Goal: Find specific page/section: Find specific page/section

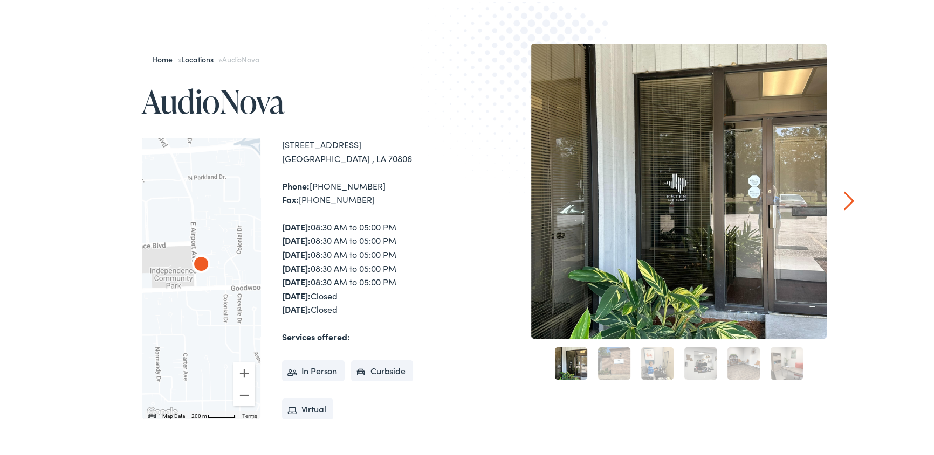
scroll to position [98, 0]
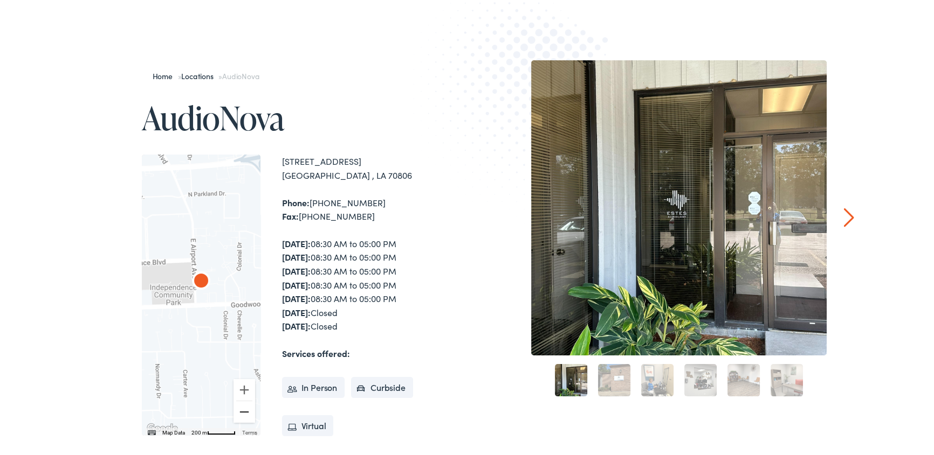
click at [243, 410] on button "Zoom out" at bounding box center [244, 411] width 22 height 22
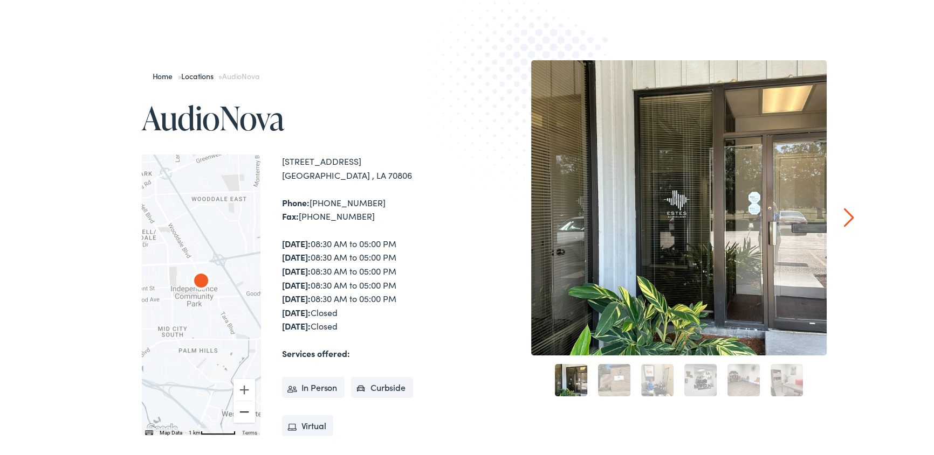
click at [243, 410] on button "Zoom out" at bounding box center [244, 411] width 22 height 22
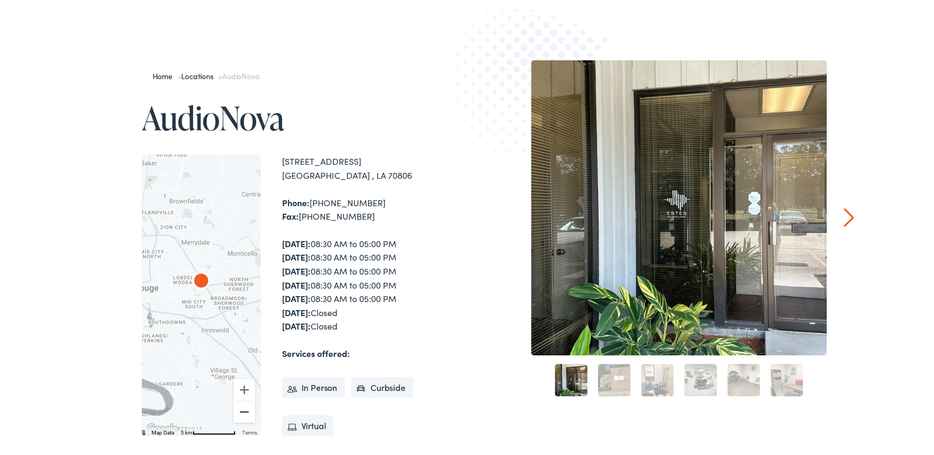
click at [243, 410] on button "Zoom out" at bounding box center [244, 411] width 22 height 22
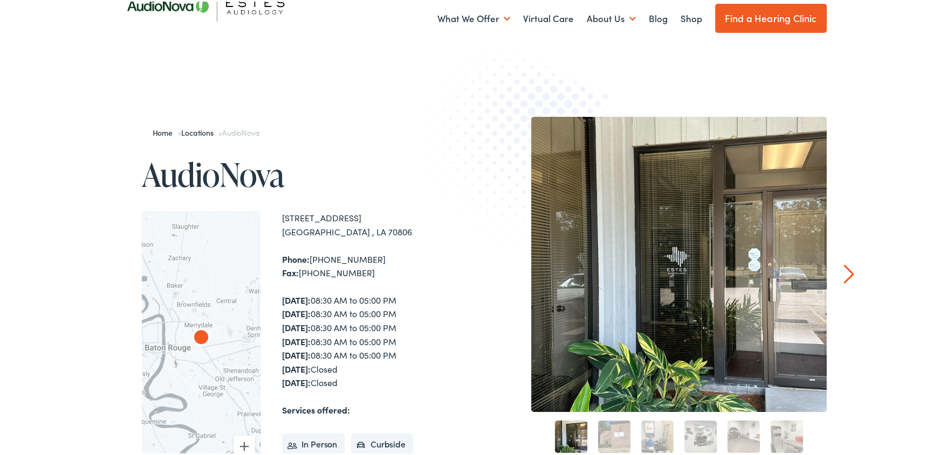
scroll to position [0, 0]
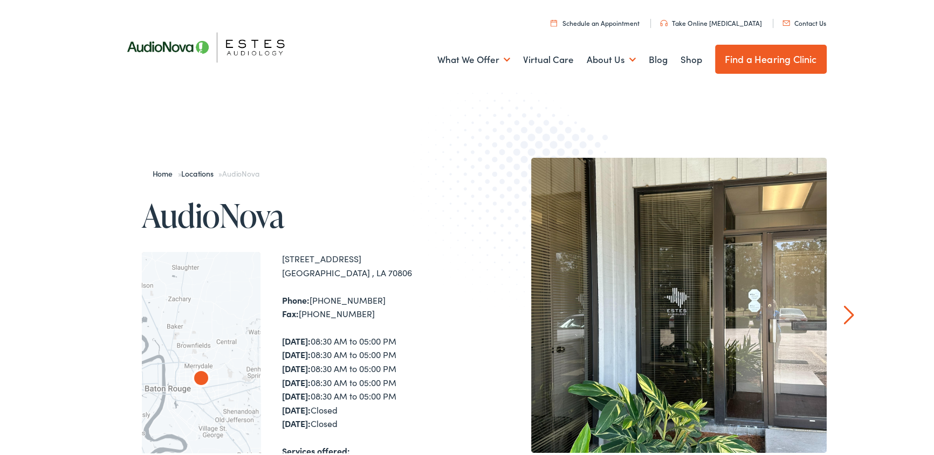
click at [66, 232] on div "Home » Locations » AudioNova AudioNova ← Move left → Move right ↑ Move up ↓ Mov…" at bounding box center [470, 444] width 941 height 685
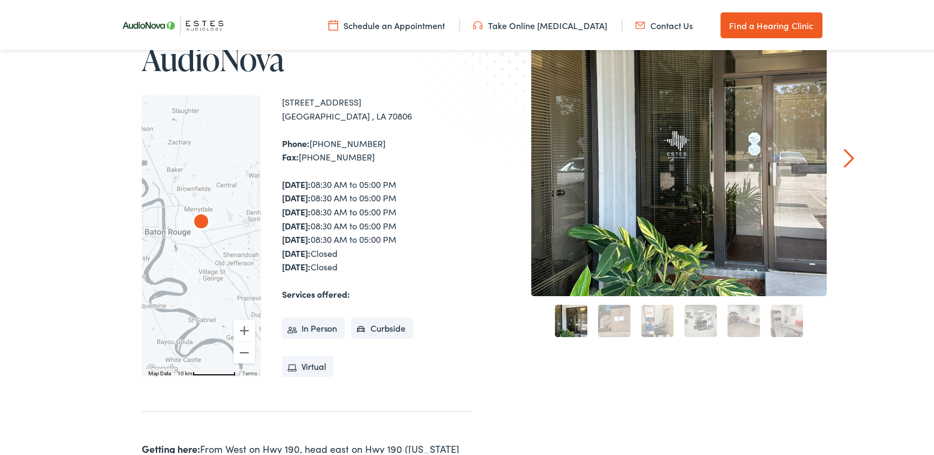
scroll to position [171, 0]
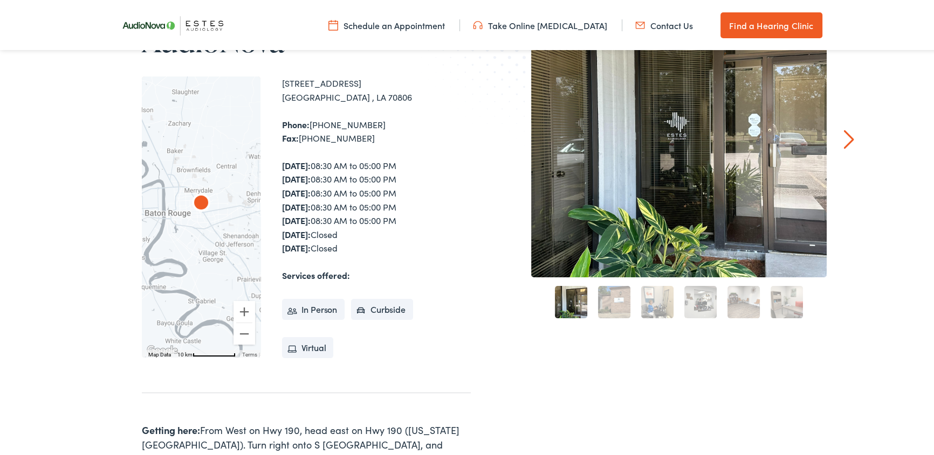
drag, startPoint x: 274, startPoint y: 255, endPoint x: 351, endPoint y: 247, distance: 77.5
click at [351, 247] on div "← Move left → Move right ↑ Move up ↓ Move down + Zoom in - Zoom out Home Jump l…" at bounding box center [306, 215] width 329 height 281
copy div "[STREET_ADDRESS] Phone: [PHONE_NUMBER] Fax: [PHONE_NUMBER] [DATE]: 08:30 AM to …"
